Goal: Navigation & Orientation: Find specific page/section

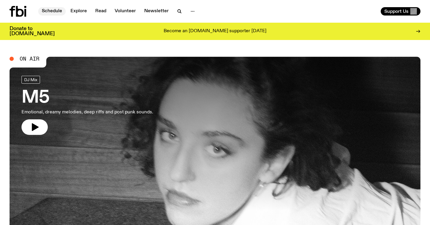
click at [59, 10] on link "Schedule" at bounding box center [51, 11] width 27 height 8
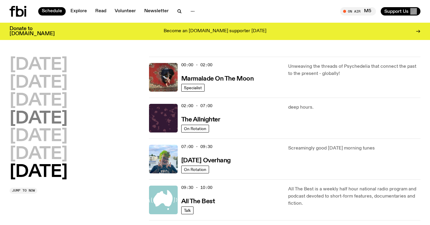
click at [45, 123] on h2 "[DATE]" at bounding box center [39, 118] width 58 height 17
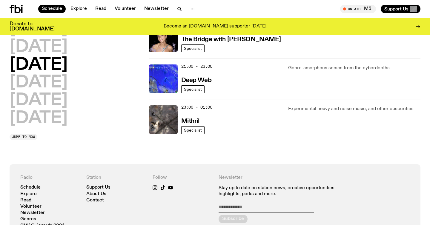
scroll to position [302, 0]
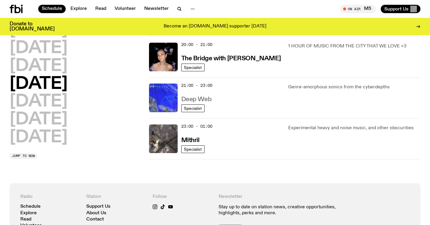
click at [203, 98] on h3 "Deep Web" at bounding box center [196, 99] width 30 height 6
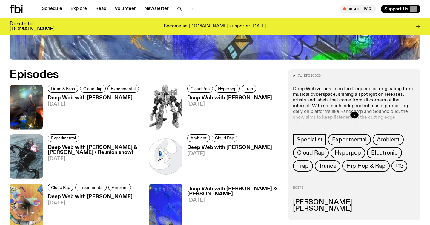
scroll to position [254, 0]
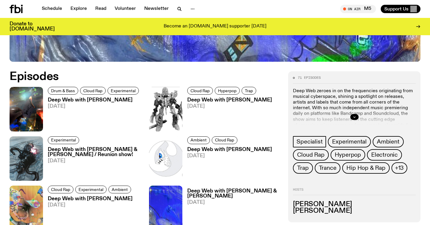
click at [69, 99] on h3 "Deep Web with [PERSON_NAME]" at bounding box center [94, 100] width 93 height 5
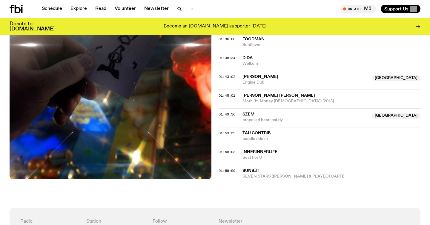
scroll to position [675, 0]
